Goal: Information Seeking & Learning: Learn about a topic

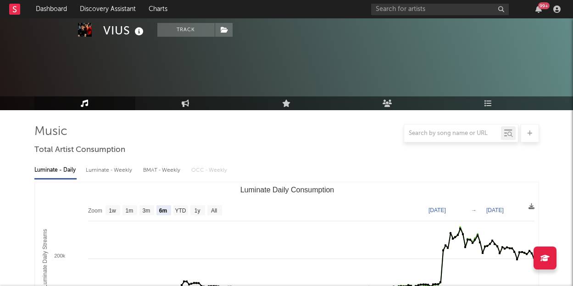
select select "6m"
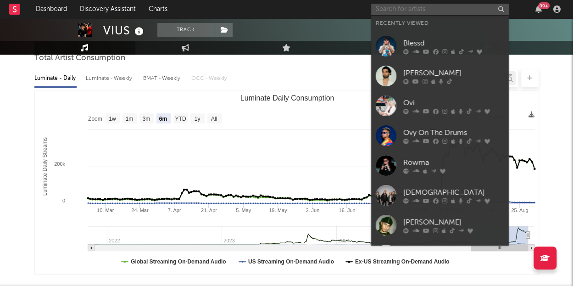
click at [393, 11] on input "text" at bounding box center [440, 9] width 138 height 11
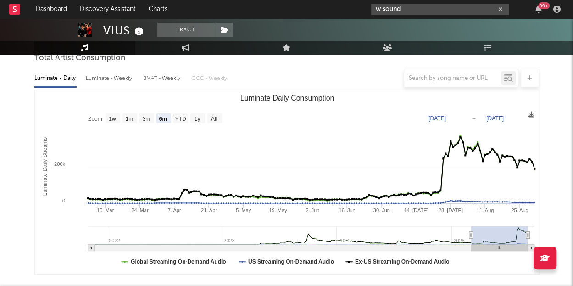
click at [403, 11] on input "w sound" at bounding box center [440, 9] width 138 height 11
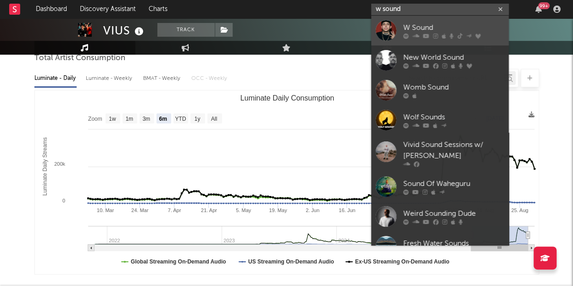
type input "w sound"
click at [404, 37] on icon at bounding box center [406, 36] width 6 height 6
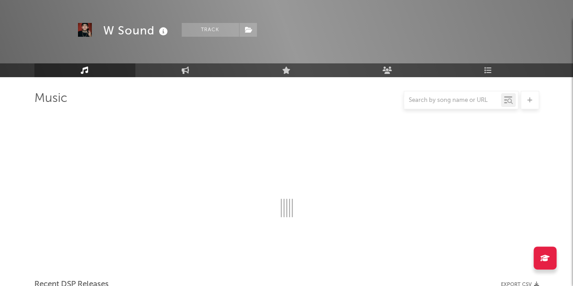
scroll to position [92, 0]
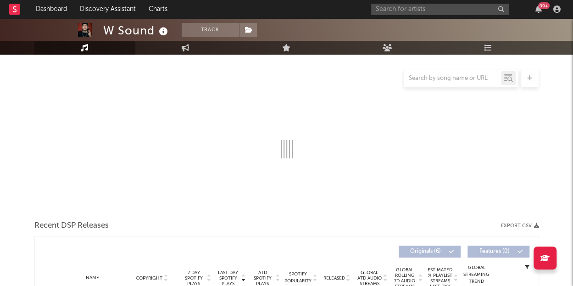
select select "6m"
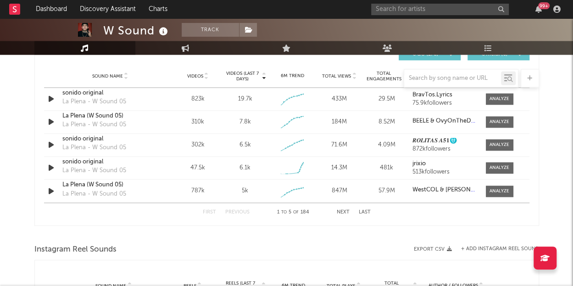
scroll to position [663, 0]
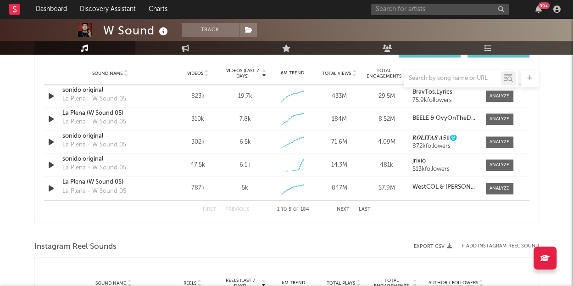
click at [337, 206] on button "Next" at bounding box center [343, 208] width 13 height 5
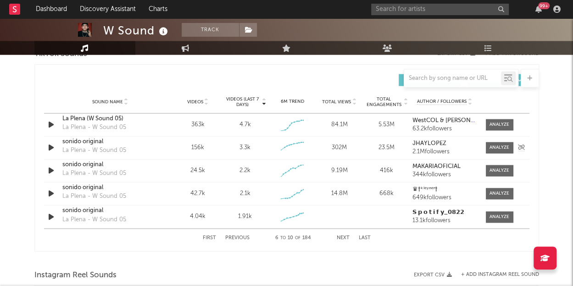
scroll to position [631, 0]
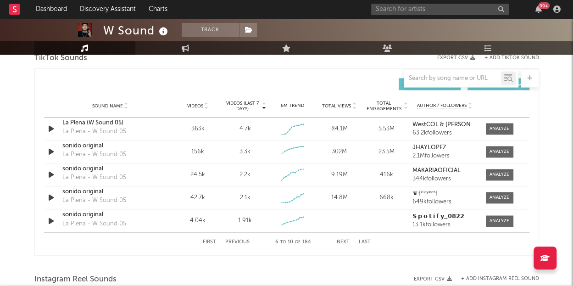
click at [343, 241] on button "Next" at bounding box center [343, 241] width 13 height 5
click at [213, 177] on div "217k" at bounding box center [198, 174] width 43 height 9
click at [340, 239] on button "Next" at bounding box center [343, 241] width 13 height 5
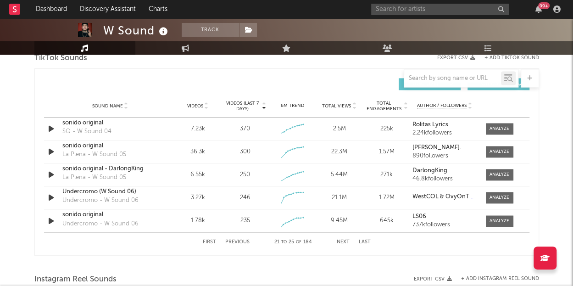
click at [242, 241] on button "Previous" at bounding box center [237, 241] width 24 height 5
